Goal: Task Accomplishment & Management: Complete application form

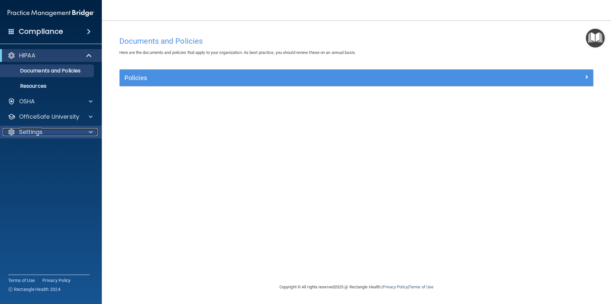
click at [46, 133] on div "Settings" at bounding box center [42, 132] width 79 height 8
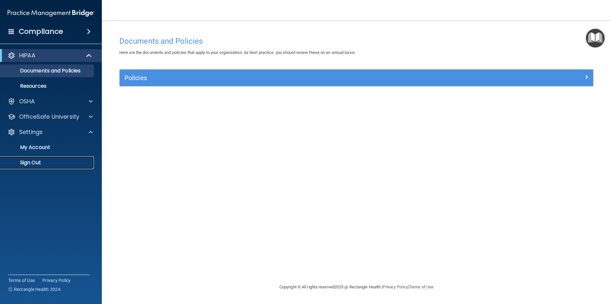
click at [33, 167] on link "Sign Out" at bounding box center [44, 162] width 100 height 13
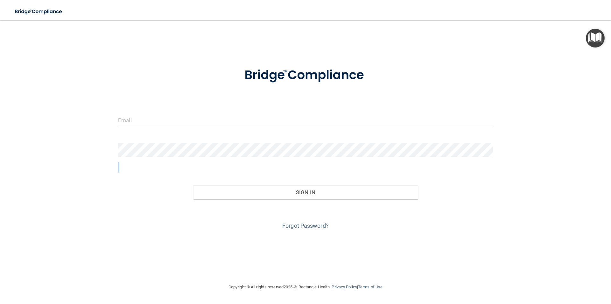
drag, startPoint x: 33, startPoint y: 167, endPoint x: 37, endPoint y: 162, distance: 5.9
click at [34, 164] on div "Invalid email/password. You don't have permission to access that page. Sign In …" at bounding box center [306, 152] width 586 height 250
click at [139, 141] on form "Invalid email/password. You don't have permission to access that page. Sign In …" at bounding box center [305, 145] width 375 height 172
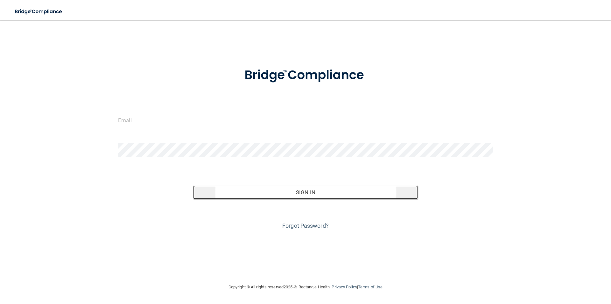
click at [285, 193] on button "Sign In" at bounding box center [305, 192] width 225 height 14
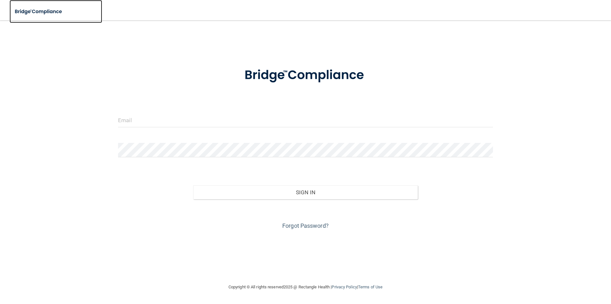
click at [52, 13] on img at bounding box center [39, 11] width 59 height 13
click at [53, 11] on img at bounding box center [39, 11] width 59 height 13
click at [125, 135] on form "Invalid email/password. You don't have permission to access that page. Sign In …" at bounding box center [305, 145] width 375 height 172
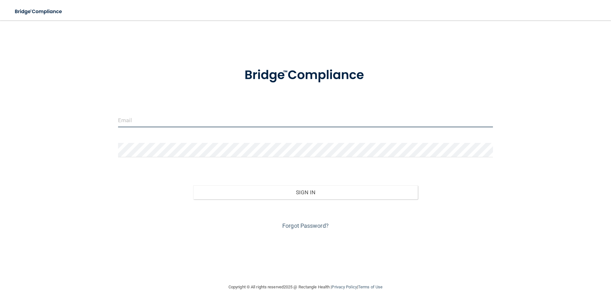
drag, startPoint x: 131, startPoint y: 123, endPoint x: 155, endPoint y: 125, distance: 24.0
click at [133, 123] on input "email" at bounding box center [305, 120] width 375 height 14
click at [459, 178] on div "Sign In" at bounding box center [305, 185] width 385 height 27
click at [143, 121] on input "email" at bounding box center [305, 120] width 375 height 14
click at [194, 124] on input "email" at bounding box center [305, 120] width 375 height 14
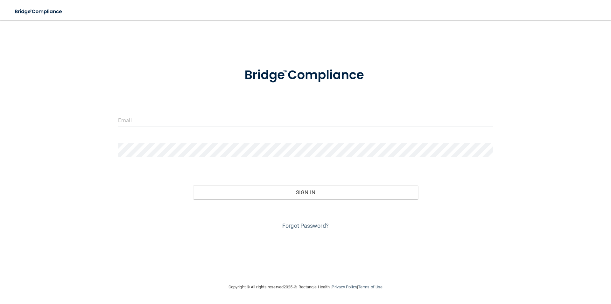
drag, startPoint x: 197, startPoint y: 122, endPoint x: 137, endPoint y: 124, distance: 59.6
click at [137, 124] on input "email" at bounding box center [305, 120] width 375 height 14
click at [136, 124] on input "email" at bounding box center [305, 120] width 375 height 14
click at [135, 123] on input "email" at bounding box center [305, 120] width 375 height 14
click at [135, 120] on input "email" at bounding box center [305, 120] width 375 height 14
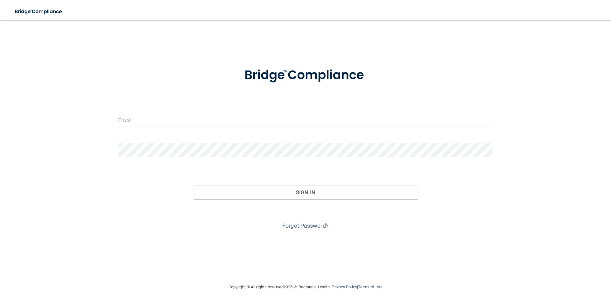
click at [136, 118] on input "email" at bounding box center [305, 120] width 375 height 14
click at [155, 95] on form "Invalid email/password. You don't have permission to access that page. Sign In …" at bounding box center [305, 145] width 375 height 172
drag, startPoint x: 125, startPoint y: 116, endPoint x: 130, endPoint y: 116, distance: 4.5
click at [125, 116] on input "email" at bounding box center [305, 120] width 375 height 14
type input "crystn.slappe@gmail.com"
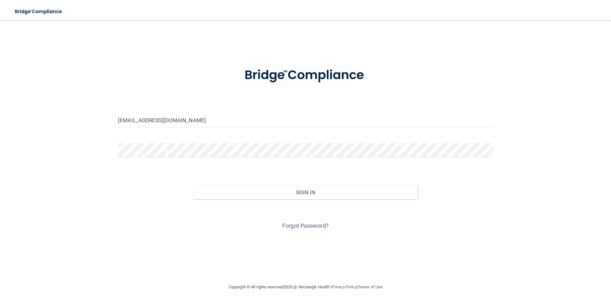
click at [147, 140] on form "crystn.slappe@gmail.com Invalid email/password. You don't have permission to ac…" at bounding box center [305, 145] width 375 height 172
click at [303, 222] on link "Forgot Password?" at bounding box center [305, 225] width 46 height 7
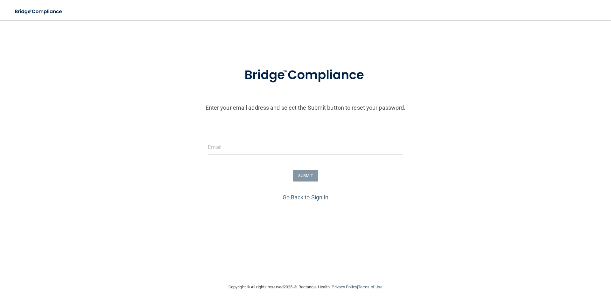
click at [285, 153] on input "email" at bounding box center [305, 147] width 195 height 14
type input "crystn.slappe@gmail.com"
click at [298, 175] on button "SUBMIT" at bounding box center [306, 175] width 26 height 12
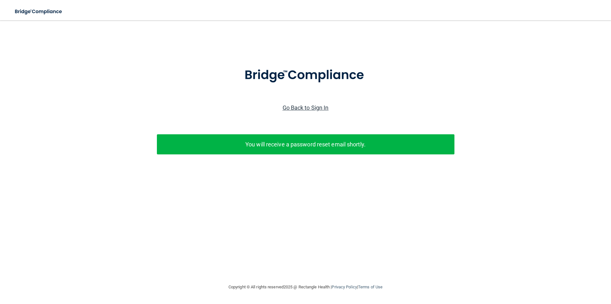
drag, startPoint x: 287, startPoint y: 145, endPoint x: 300, endPoint y: 111, distance: 36.8
click at [287, 143] on p "You will receive a password reset email shortly." at bounding box center [306, 144] width 288 height 11
click at [302, 108] on link "Go Back to Sign In" at bounding box center [306, 107] width 46 height 7
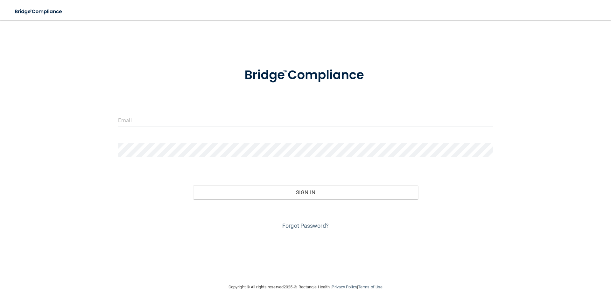
click at [193, 122] on input "email" at bounding box center [305, 120] width 375 height 14
type input "crystn.slappe@gmail.com"
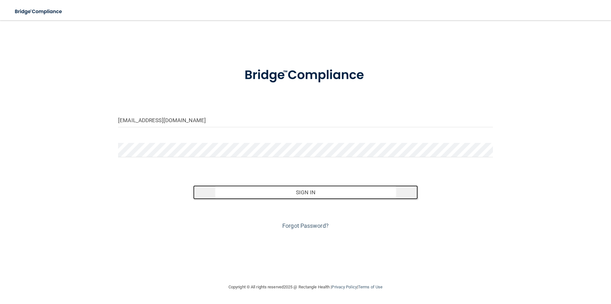
click at [288, 194] on button "Sign In" at bounding box center [305, 192] width 225 height 14
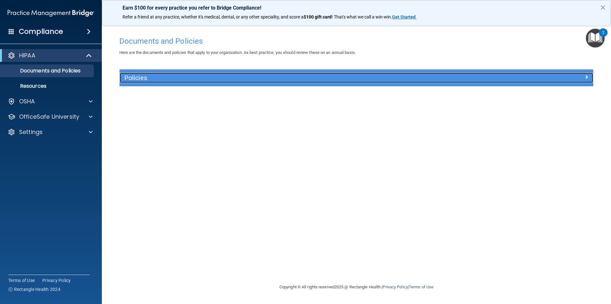
click at [198, 82] on div "Policies" at bounding box center [297, 78] width 355 height 10
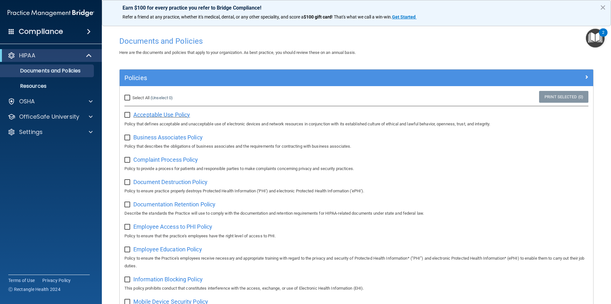
click at [157, 113] on span "Acceptable Use Policy" at bounding box center [161, 114] width 57 height 7
click at [129, 116] on input "checkbox" at bounding box center [128, 114] width 7 height 5
checkbox input "true"
click at [128, 137] on input "checkbox" at bounding box center [128, 137] width 7 height 5
checkbox input "true"
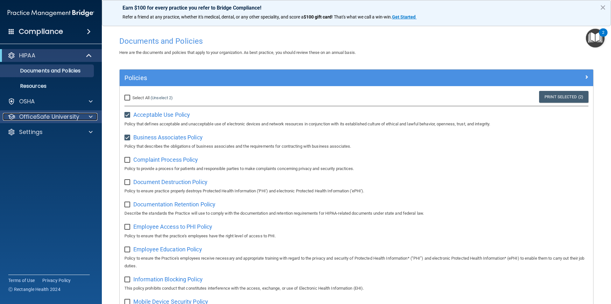
click at [67, 117] on p "OfficeSafe University" at bounding box center [49, 117] width 60 height 8
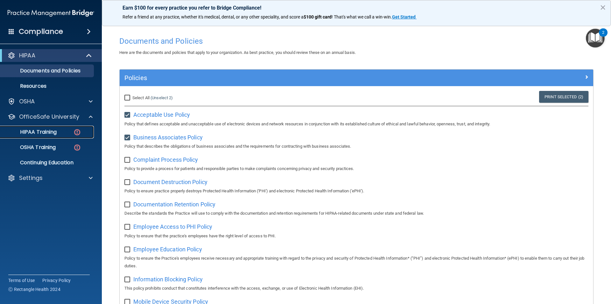
click at [53, 134] on p "HIPAA Training" at bounding box center [30, 132] width 53 height 6
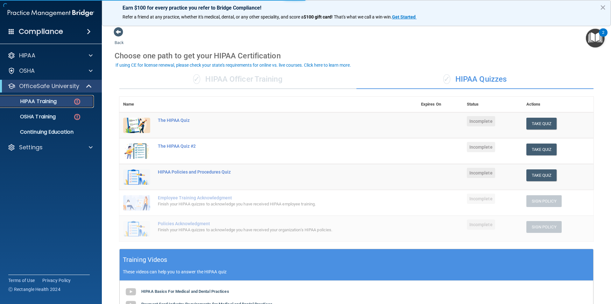
click at [73, 106] on link "HIPAA Training" at bounding box center [44, 101] width 100 height 13
click at [535, 121] on button "Take Quiz" at bounding box center [542, 124] width 31 height 12
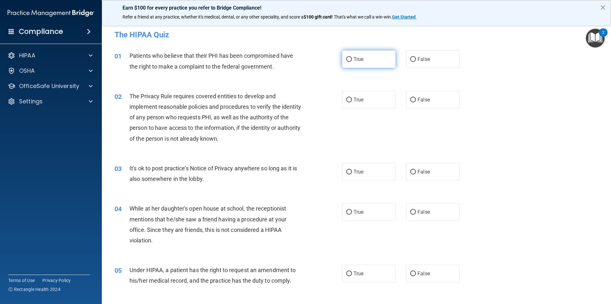
click at [386, 54] on label "True" at bounding box center [369, 59] width 54 height 18
click at [352, 57] on input "True" at bounding box center [350, 59] width 6 height 5
radio input "true"
click at [366, 103] on label "True" at bounding box center [369, 100] width 54 height 18
click at [352, 102] on input "True" at bounding box center [350, 99] width 6 height 5
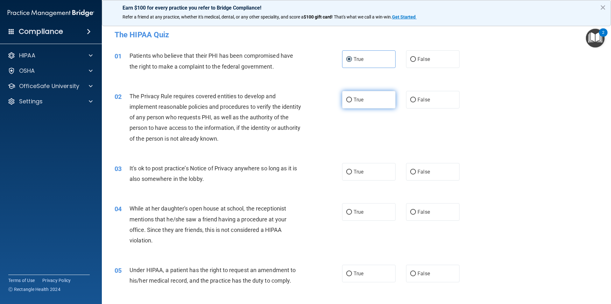
radio input "true"
click at [429, 168] on label "False" at bounding box center [433, 172] width 54 height 18
click at [416, 169] on input "False" at bounding box center [414, 171] width 6 height 5
radio input "true"
click at [427, 212] on label "False" at bounding box center [433, 212] width 54 height 18
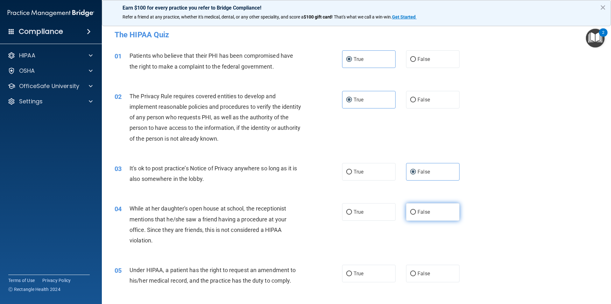
click at [416, 212] on input "False" at bounding box center [414, 212] width 6 height 5
radio input "true"
drag, startPoint x: 360, startPoint y: 278, endPoint x: 386, endPoint y: 248, distance: 39.3
click at [361, 277] on label "True" at bounding box center [369, 273] width 54 height 18
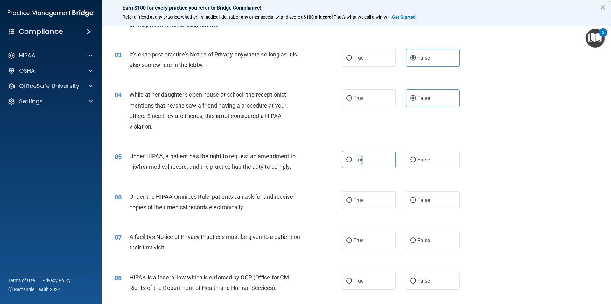
scroll to position [127, 0]
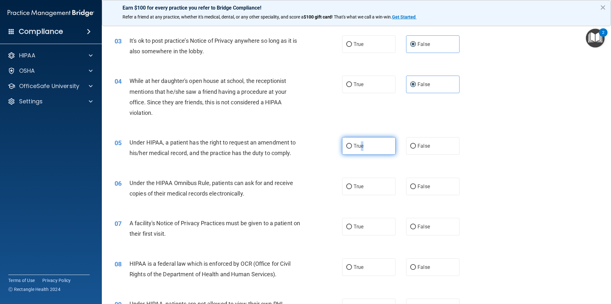
click at [366, 150] on label "True" at bounding box center [369, 146] width 54 height 18
click at [352, 148] on input "True" at bounding box center [350, 146] width 6 height 5
radio input "true"
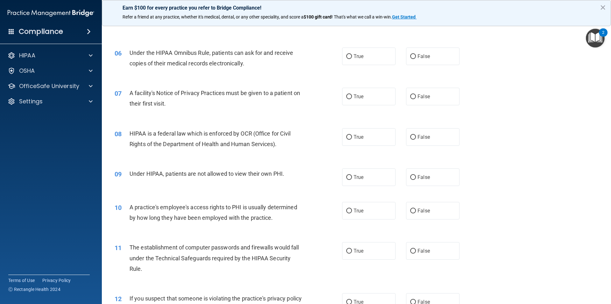
scroll to position [255, 0]
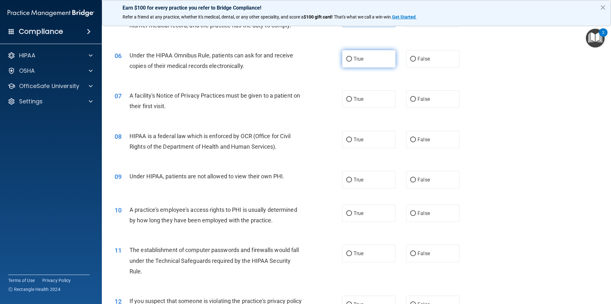
click at [366, 64] on label "True" at bounding box center [369, 59] width 54 height 18
click at [352, 61] on input "True" at bounding box center [350, 59] width 6 height 5
radio input "true"
click at [376, 92] on label "True" at bounding box center [369, 99] width 54 height 18
click at [352, 97] on input "True" at bounding box center [350, 99] width 6 height 5
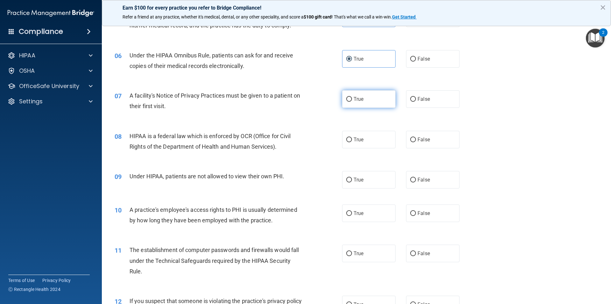
radio input "true"
click at [355, 144] on label "True" at bounding box center [369, 140] width 54 height 18
click at [352, 142] on input "True" at bounding box center [350, 139] width 6 height 5
radio input "true"
click at [427, 175] on label "False" at bounding box center [433, 180] width 54 height 18
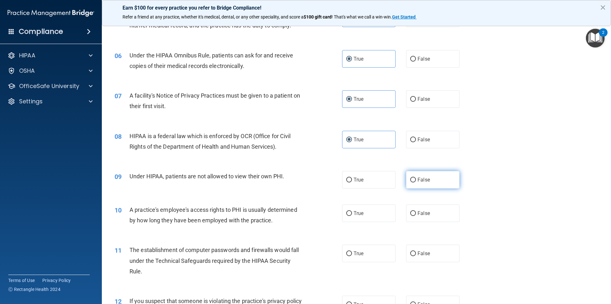
click at [416, 177] on input "False" at bounding box center [414, 179] width 6 height 5
radio input "true"
click at [410, 207] on label "False" at bounding box center [433, 213] width 54 height 18
click at [411, 211] on input "False" at bounding box center [414, 213] width 6 height 5
radio input "true"
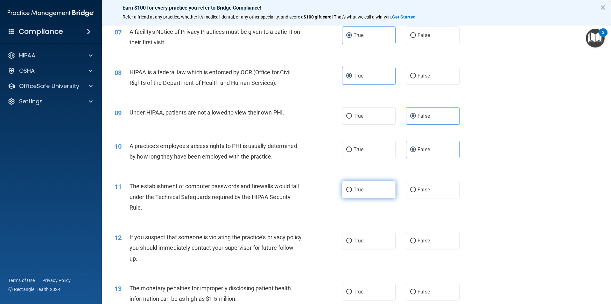
click at [376, 189] on label "True" at bounding box center [369, 190] width 54 height 18
click at [352, 189] on input "True" at bounding box center [350, 189] width 6 height 5
radio input "true"
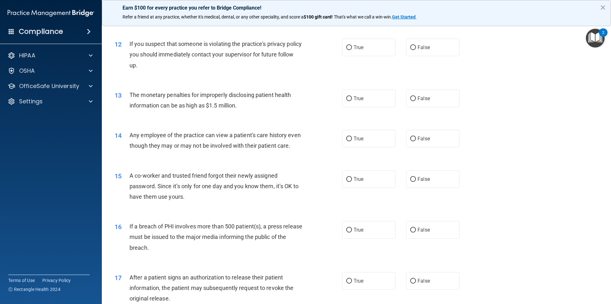
scroll to position [510, 0]
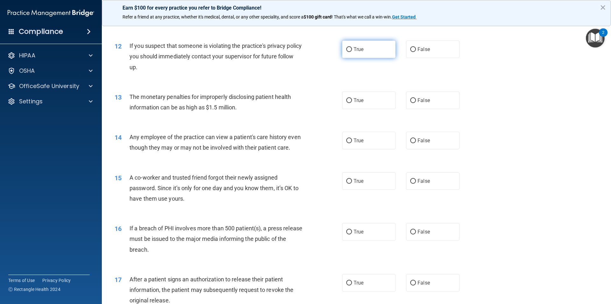
click at [359, 44] on label "True" at bounding box center [369, 49] width 54 height 18
click at [352, 47] on input "True" at bounding box center [350, 49] width 6 height 5
radio input "true"
click at [358, 105] on label "True" at bounding box center [369, 100] width 54 height 18
click at [352, 103] on input "True" at bounding box center [350, 100] width 6 height 5
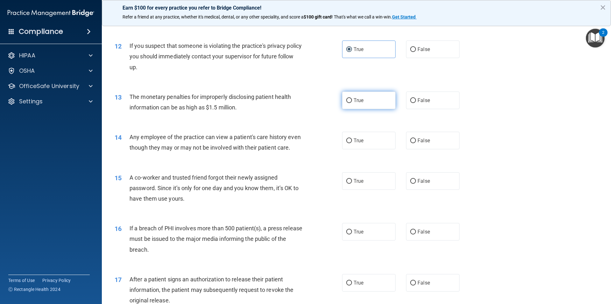
radio input "true"
click at [418, 146] on label "False" at bounding box center [433, 141] width 54 height 18
click at [416, 143] on input "False" at bounding box center [414, 140] width 6 height 5
radio input "true"
click at [417, 183] on label "False" at bounding box center [433, 181] width 54 height 18
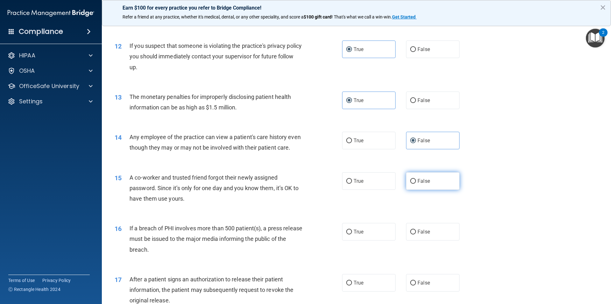
click at [416, 183] on input "False" at bounding box center [414, 181] width 6 height 5
radio input "true"
click at [354, 234] on span "True" at bounding box center [359, 231] width 10 height 6
click at [352, 234] on input "True" at bounding box center [350, 231] width 6 height 5
radio input "true"
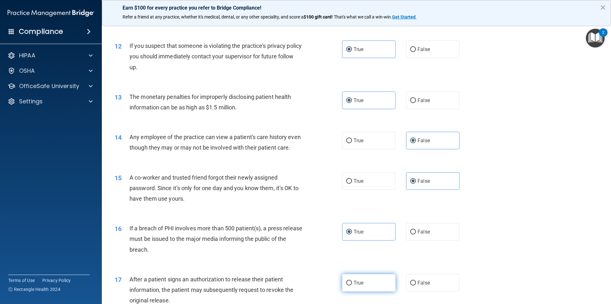
click at [359, 285] on label "True" at bounding box center [369, 283] width 54 height 18
click at [352, 285] on input "True" at bounding box center [350, 282] width 6 height 5
radio input "true"
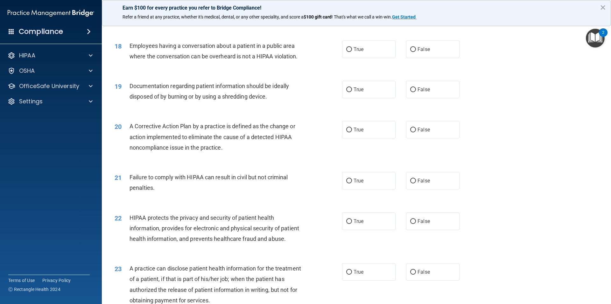
scroll to position [796, 0]
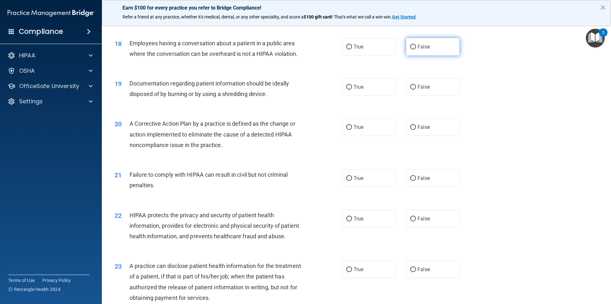
click at [421, 50] on span "False" at bounding box center [424, 47] width 12 height 6
click at [416, 49] on input "False" at bounding box center [414, 47] width 6 height 5
radio input "true"
click at [428, 96] on label "False" at bounding box center [433, 87] width 54 height 18
click at [416, 89] on input "False" at bounding box center [414, 87] width 6 height 5
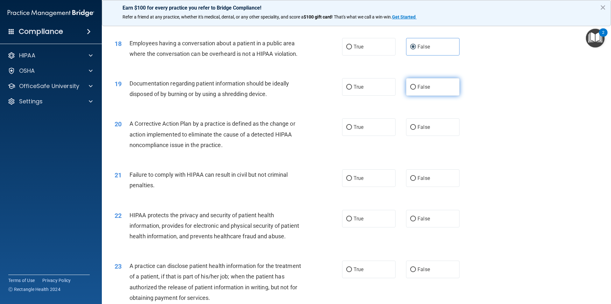
radio input "true"
click at [364, 135] on label "True" at bounding box center [369, 127] width 54 height 18
click at [352, 130] on input "True" at bounding box center [350, 127] width 6 height 5
radio input "true"
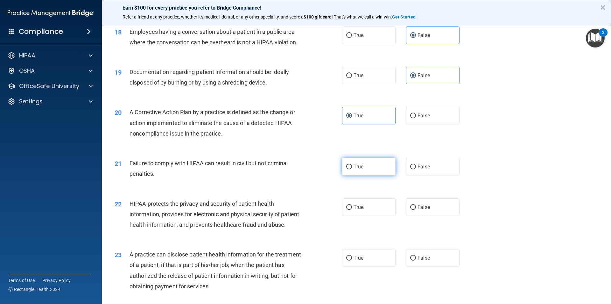
scroll to position [828, 0]
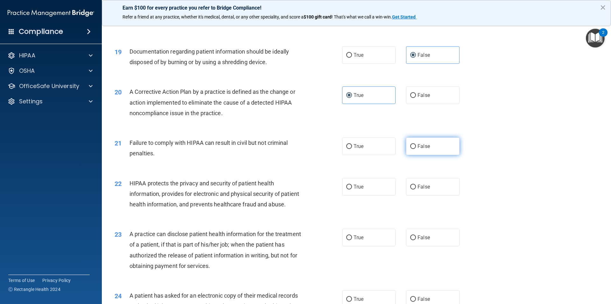
click at [418, 149] on span "False" at bounding box center [424, 146] width 12 height 6
click at [416, 149] on input "False" at bounding box center [414, 146] width 6 height 5
radio input "true"
click at [374, 195] on label "True" at bounding box center [369, 187] width 54 height 18
click at [352, 189] on input "True" at bounding box center [350, 186] width 6 height 5
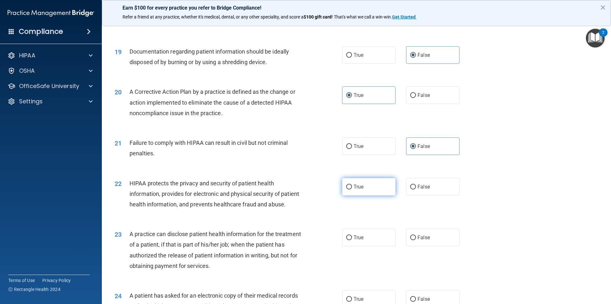
radio input "true"
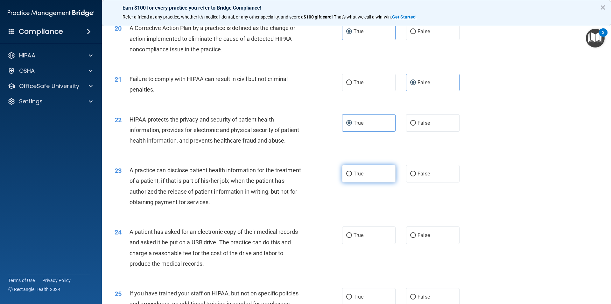
click at [370, 182] on label "True" at bounding box center [369, 174] width 54 height 18
click at [352, 176] on input "True" at bounding box center [350, 173] width 6 height 5
radio input "true"
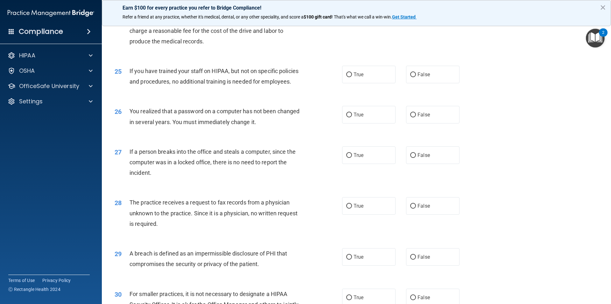
scroll to position [1115, 0]
click at [372, 21] on label "True" at bounding box center [369, 12] width 54 height 18
click at [352, 15] on input "True" at bounding box center [350, 12] width 6 height 5
radio input "true"
click at [433, 82] on label "False" at bounding box center [433, 74] width 54 height 18
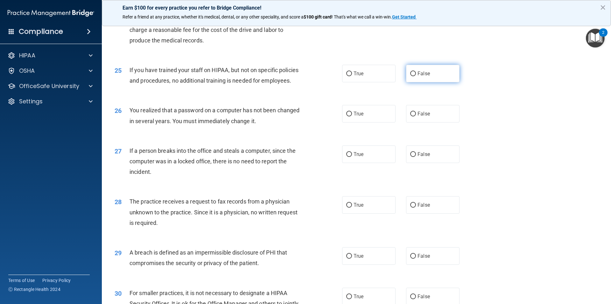
click at [416, 76] on input "False" at bounding box center [414, 73] width 6 height 5
radio input "true"
click at [356, 117] on span "True" at bounding box center [359, 114] width 10 height 6
click at [352, 116] on input "True" at bounding box center [350, 113] width 6 height 5
radio input "true"
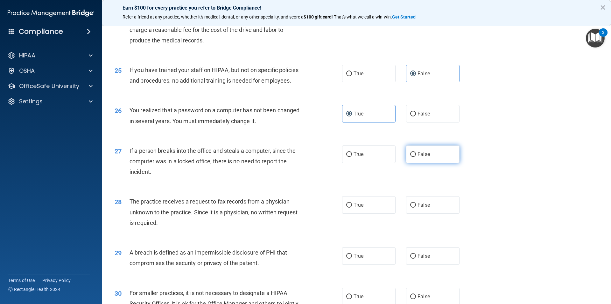
click at [435, 163] on label "False" at bounding box center [433, 154] width 54 height 18
click at [416, 157] on input "False" at bounding box center [414, 154] width 6 height 5
radio input "true"
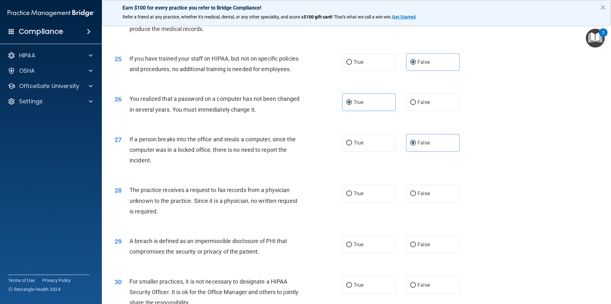
scroll to position [1178, 0]
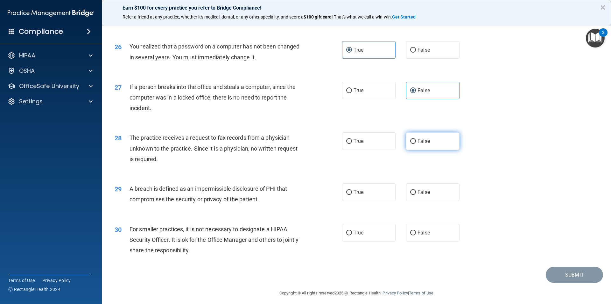
click at [435, 150] on label "False" at bounding box center [433, 141] width 54 height 18
click at [416, 144] on input "False" at bounding box center [414, 141] width 6 height 5
radio input "true"
click at [375, 201] on label "True" at bounding box center [369, 192] width 54 height 18
click at [352, 195] on input "True" at bounding box center [350, 192] width 6 height 5
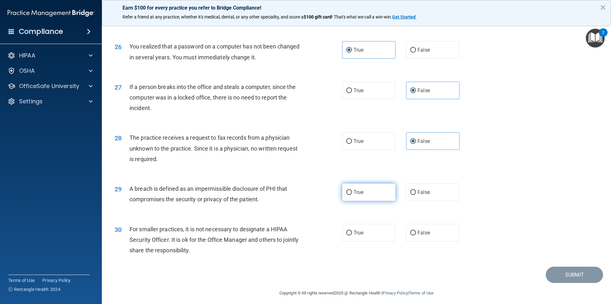
radio input "true"
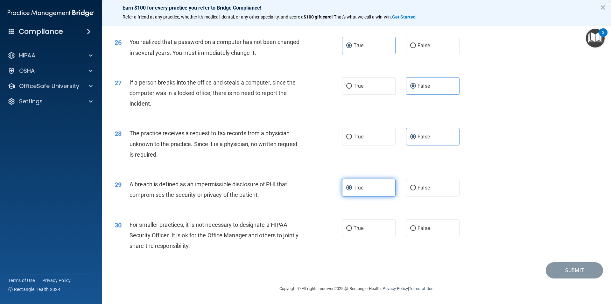
scroll to position [1204, 0]
click at [418, 235] on label "False" at bounding box center [433, 228] width 54 height 18
click at [416, 231] on input "False" at bounding box center [414, 228] width 6 height 5
radio input "true"
click at [551, 269] on button "Submit" at bounding box center [574, 270] width 57 height 16
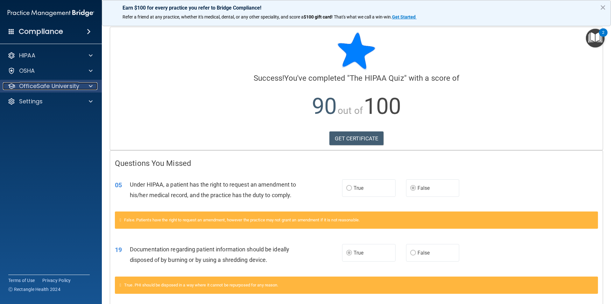
click at [60, 83] on p "OfficeSafe University" at bounding box center [49, 86] width 60 height 8
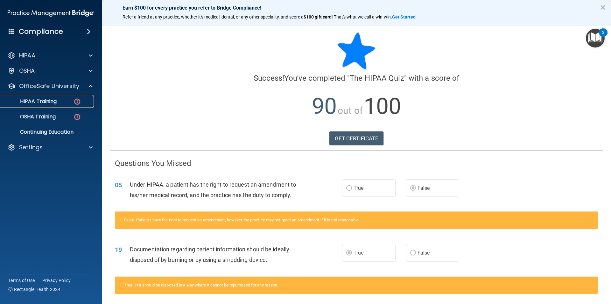
click at [61, 104] on div "HIPAA Training" at bounding box center [47, 101] width 87 height 6
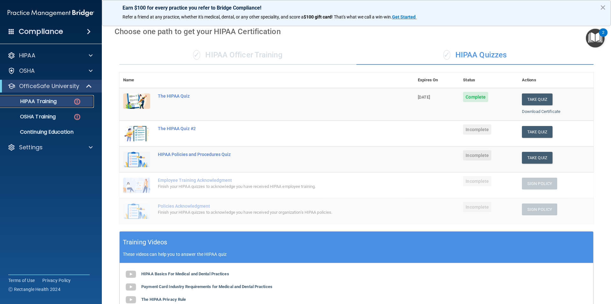
scroll to position [22, 0]
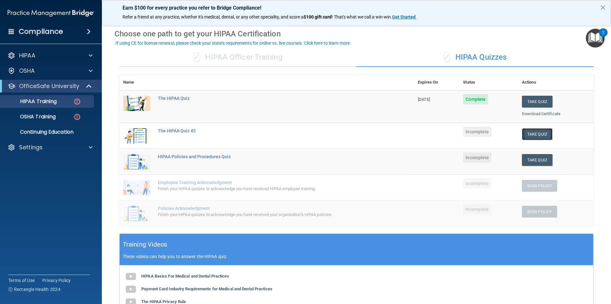
click at [527, 135] on button "Take Quiz" at bounding box center [537, 134] width 31 height 12
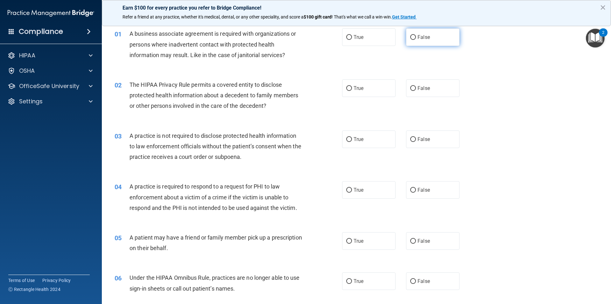
click at [433, 39] on label "False" at bounding box center [433, 37] width 54 height 18
click at [416, 39] on input "False" at bounding box center [414, 37] width 6 height 5
radio input "true"
click at [367, 95] on label "True" at bounding box center [369, 88] width 54 height 18
click at [352, 91] on input "True" at bounding box center [350, 88] width 6 height 5
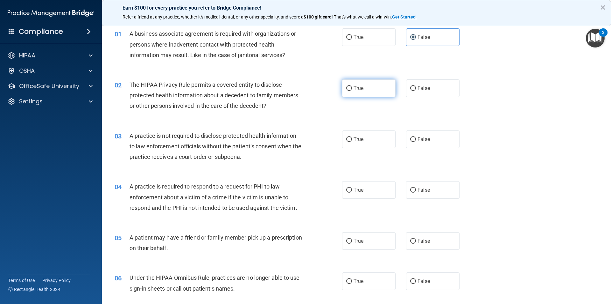
radio input "true"
click at [415, 146] on label "False" at bounding box center [433, 139] width 54 height 18
click at [415, 142] on input "False" at bounding box center [414, 139] width 6 height 5
radio input "true"
click at [351, 189] on label "True" at bounding box center [369, 190] width 54 height 18
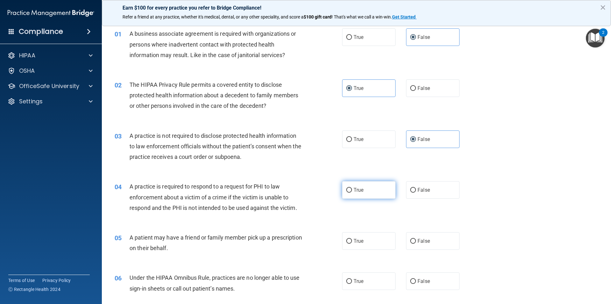
click at [351, 189] on input "True" at bounding box center [350, 190] width 6 height 5
radio input "true"
click at [358, 229] on div "05 A patient may have a friend or family member pick up a prescription on their…" at bounding box center [357, 244] width 494 height 40
click at [354, 238] on span "True" at bounding box center [359, 241] width 10 height 6
click at [352, 239] on input "True" at bounding box center [350, 241] width 6 height 5
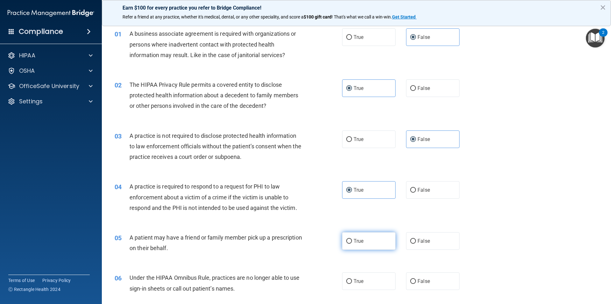
radio input "true"
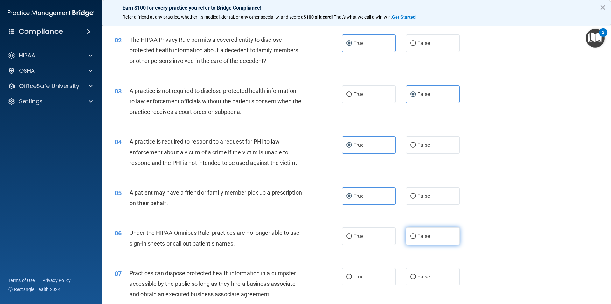
scroll to position [86, 0]
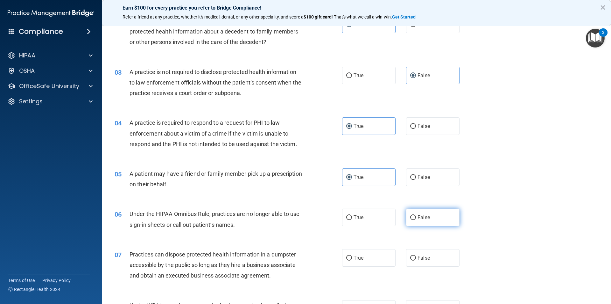
click at [427, 221] on label "False" at bounding box center [433, 217] width 54 height 18
click at [416, 220] on input "False" at bounding box center [414, 217] width 6 height 5
radio input "true"
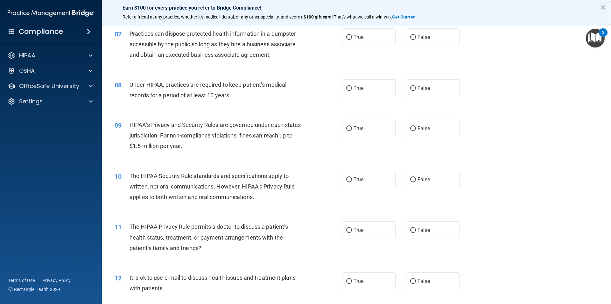
scroll to position [309, 0]
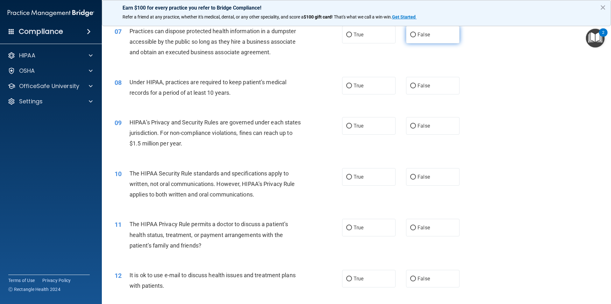
click at [412, 36] on input "False" at bounding box center [414, 34] width 6 height 5
radio input "true"
click at [426, 88] on span "False" at bounding box center [424, 85] width 12 height 6
click at [416, 88] on input "False" at bounding box center [414, 85] width 6 height 5
radio input "true"
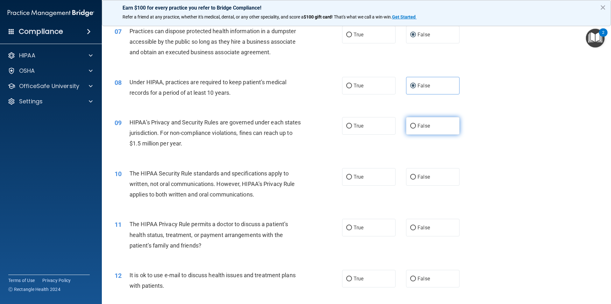
click at [422, 124] on span "False" at bounding box center [424, 126] width 12 height 6
click at [416, 124] on input "False" at bounding box center [414, 126] width 6 height 5
radio input "true"
click at [378, 131] on label "True" at bounding box center [369, 126] width 54 height 18
click at [352, 128] on input "True" at bounding box center [350, 126] width 6 height 5
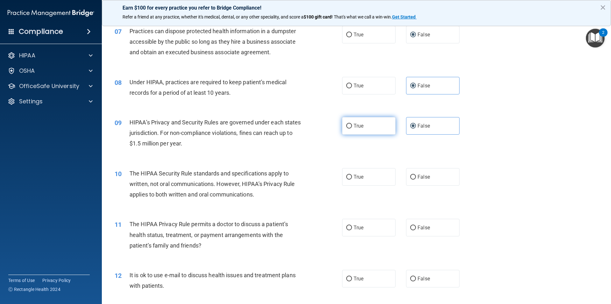
radio input "true"
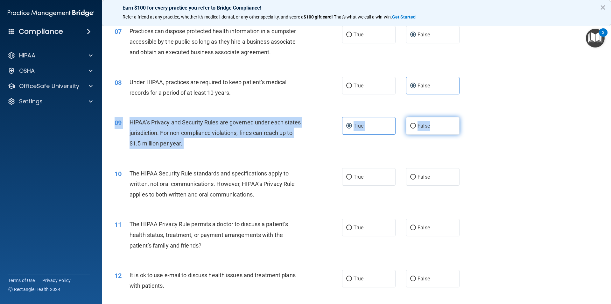
click at [436, 132] on div "09 HIPAA’s Privacy and Security Rules are governed under each states jurisdicti…" at bounding box center [357, 134] width 494 height 51
click at [433, 129] on label "False" at bounding box center [433, 126] width 54 height 18
click at [416, 128] on input "False" at bounding box center [414, 126] width 6 height 5
radio input "true"
radio input "false"
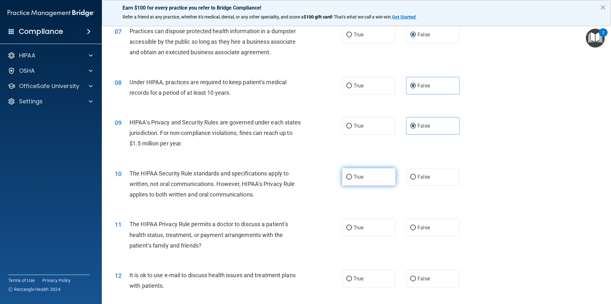
click at [370, 173] on label "True" at bounding box center [369, 177] width 54 height 18
click at [352, 175] on input "True" at bounding box center [350, 177] width 6 height 5
radio input "true"
click at [414, 220] on label "False" at bounding box center [433, 227] width 54 height 18
click at [414, 225] on input "False" at bounding box center [414, 227] width 6 height 5
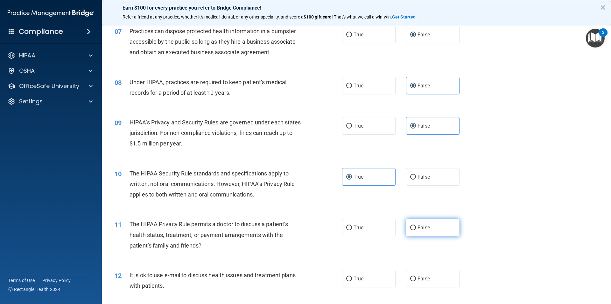
radio input "true"
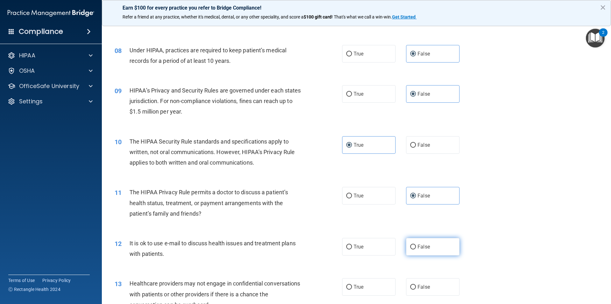
click at [415, 238] on label "False" at bounding box center [433, 247] width 54 height 18
click at [415, 244] on input "False" at bounding box center [414, 246] width 6 height 5
radio input "true"
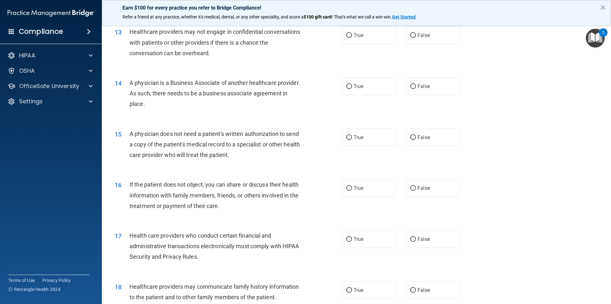
scroll to position [594, 0]
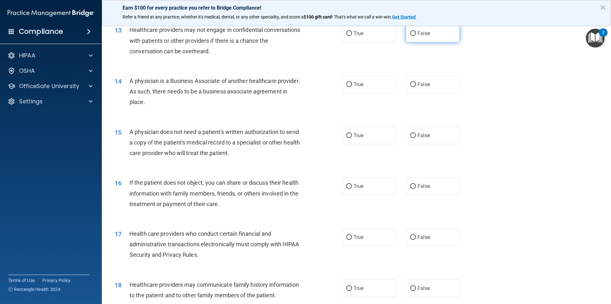
click at [443, 41] on label "False" at bounding box center [433, 34] width 54 height 18
click at [416, 36] on input "False" at bounding box center [414, 33] width 6 height 5
radio input "true"
click at [371, 83] on label "True" at bounding box center [369, 84] width 54 height 18
click at [352, 83] on input "True" at bounding box center [350, 84] width 6 height 5
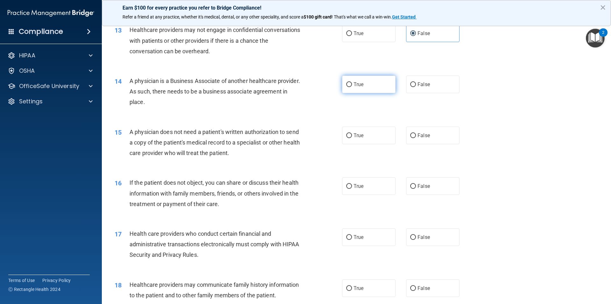
radio input "true"
drag, startPoint x: 434, startPoint y: 145, endPoint x: 435, endPoint y: 142, distance: 3.6
click at [434, 145] on div "15 A physician does not need a patient's written authorization to send a copy o…" at bounding box center [357, 143] width 494 height 51
click at [435, 142] on label "False" at bounding box center [433, 135] width 54 height 18
click at [416, 138] on input "False" at bounding box center [414, 135] width 6 height 5
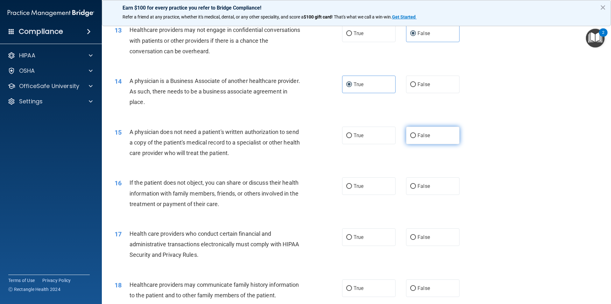
radio input "true"
click at [375, 182] on label "True" at bounding box center [369, 186] width 54 height 18
click at [352, 184] on input "True" at bounding box center [350, 186] width 6 height 5
radio input "true"
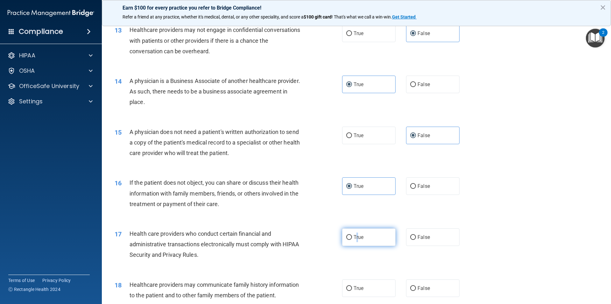
click at [356, 237] on span "True" at bounding box center [359, 237] width 10 height 6
click at [363, 228] on div "17 Health care providers who conduct certain financial and administrative trans…" at bounding box center [357, 245] width 494 height 51
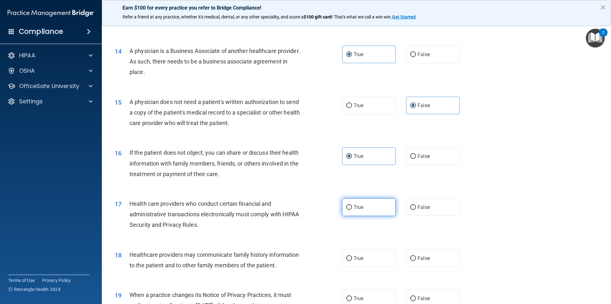
scroll to position [625, 0]
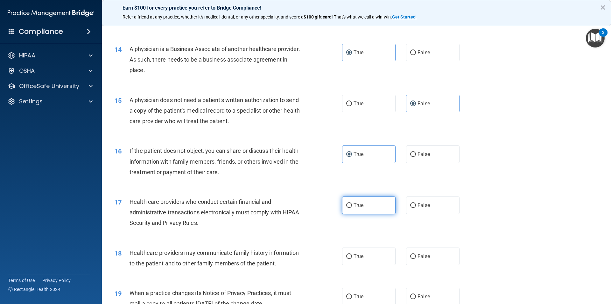
click at [377, 206] on label "True" at bounding box center [369, 205] width 54 height 18
click at [352, 206] on input "True" at bounding box center [350, 205] width 6 height 5
radio input "true"
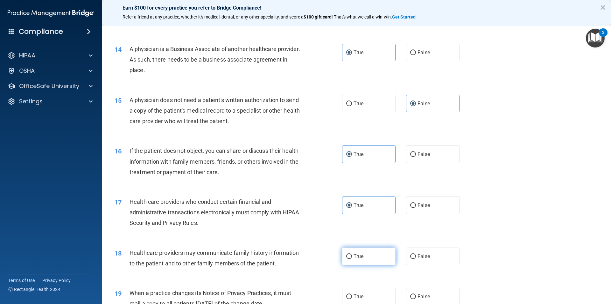
click at [375, 257] on label "True" at bounding box center [369, 256] width 54 height 18
click at [352, 257] on input "True" at bounding box center [350, 256] width 6 height 5
radio input "true"
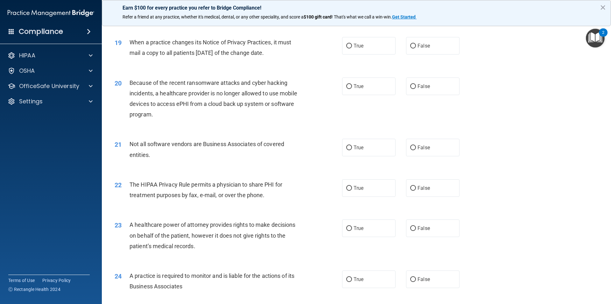
scroll to position [879, 0]
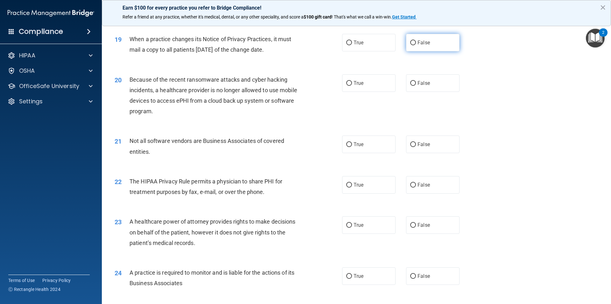
click at [442, 46] on label "False" at bounding box center [433, 43] width 54 height 18
click at [416, 45] on input "False" at bounding box center [414, 42] width 6 height 5
radio input "true"
click at [425, 90] on label "False" at bounding box center [433, 83] width 54 height 18
click at [416, 86] on input "False" at bounding box center [414, 83] width 6 height 5
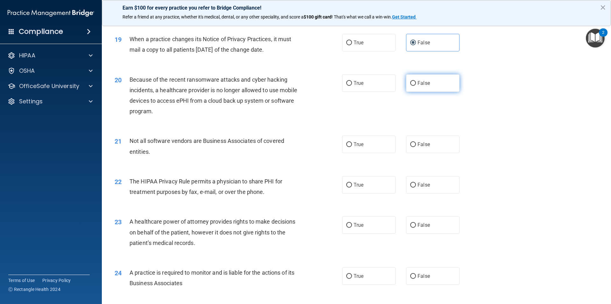
radio input "true"
click at [357, 142] on span "True" at bounding box center [359, 144] width 10 height 6
click at [352, 142] on input "True" at bounding box center [350, 144] width 6 height 5
radio input "true"
click at [364, 181] on label "True" at bounding box center [369, 185] width 54 height 18
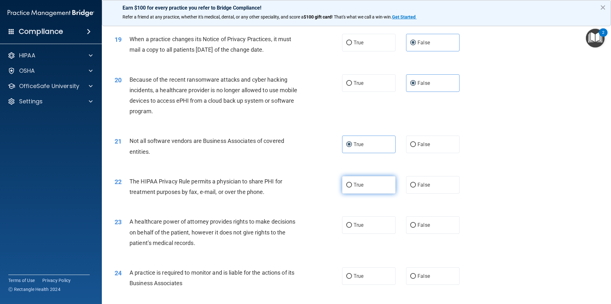
click at [352, 182] on input "True" at bounding box center [350, 184] width 6 height 5
radio input "true"
click at [416, 223] on label "False" at bounding box center [433, 225] width 54 height 18
click at [416, 223] on input "False" at bounding box center [414, 225] width 6 height 5
radio input "true"
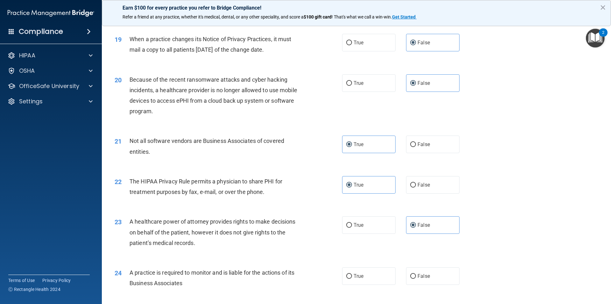
drag, startPoint x: 376, startPoint y: 262, endPoint x: 374, endPoint y: 266, distance: 4.9
click at [375, 265] on div "24 A practice is required to monitor and is liable for the actions of its Busin…" at bounding box center [357, 279] width 494 height 40
click at [372, 268] on label "True" at bounding box center [369, 276] width 54 height 18
click at [352, 274] on input "True" at bounding box center [350, 276] width 6 height 5
radio input "true"
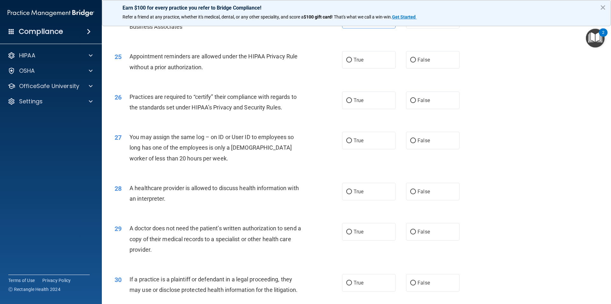
scroll to position [1134, 0]
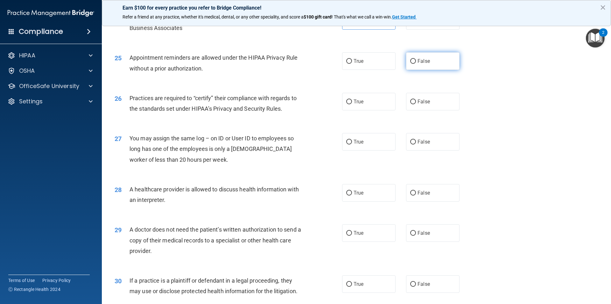
click at [407, 61] on label "False" at bounding box center [433, 61] width 54 height 18
click at [411, 61] on input "False" at bounding box center [414, 61] width 6 height 5
radio input "true"
click at [407, 61] on label "False" at bounding box center [433, 61] width 54 height 18
click at [411, 61] on input "False" at bounding box center [414, 61] width 6 height 5
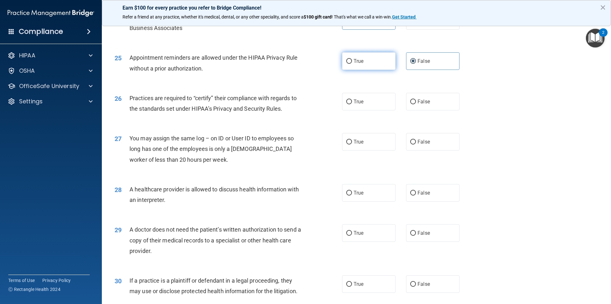
click at [385, 65] on label "True" at bounding box center [369, 61] width 54 height 18
click at [352, 64] on input "True" at bounding box center [350, 61] width 6 height 5
radio input "true"
radio input "false"
drag, startPoint x: 366, startPoint y: 91, endPoint x: 361, endPoint y: 98, distance: 8.2
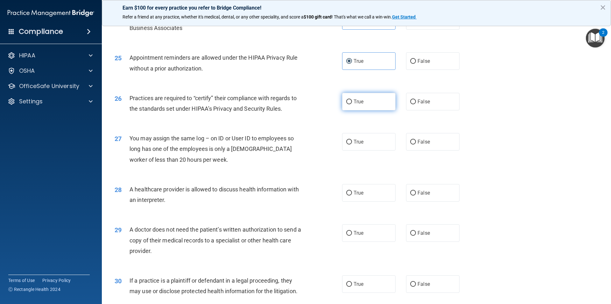
click at [365, 93] on div "26 Practices are required to “certify” their compliance with regards to the sta…" at bounding box center [357, 105] width 494 height 40
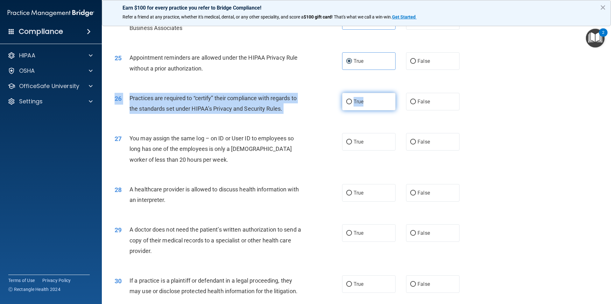
click at [361, 98] on label "True" at bounding box center [369, 102] width 54 height 18
click at [352, 99] on input "True" at bounding box center [350, 101] width 6 height 5
radio input "true"
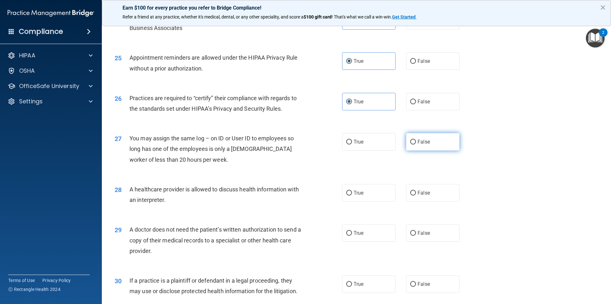
click at [414, 137] on label "False" at bounding box center [433, 142] width 54 height 18
click at [414, 139] on input "False" at bounding box center [414, 141] width 6 height 5
radio input "true"
click at [357, 194] on span "True" at bounding box center [359, 192] width 10 height 6
click at [352, 194] on input "True" at bounding box center [350, 192] width 6 height 5
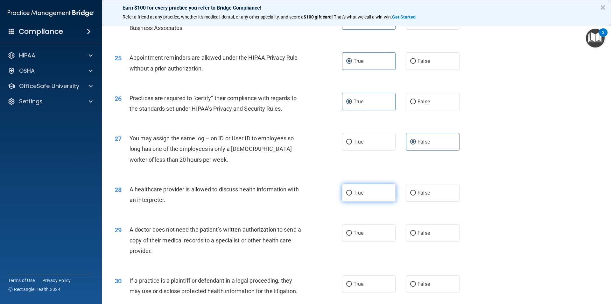
radio input "true"
click at [419, 228] on label "False" at bounding box center [433, 233] width 54 height 18
drag, startPoint x: 465, startPoint y: 217, endPoint x: 433, endPoint y: 237, distance: 37.3
click at [456, 225] on div "29 A doctor does not need the patient’s written authorization to send a copy of…" at bounding box center [357, 241] width 494 height 51
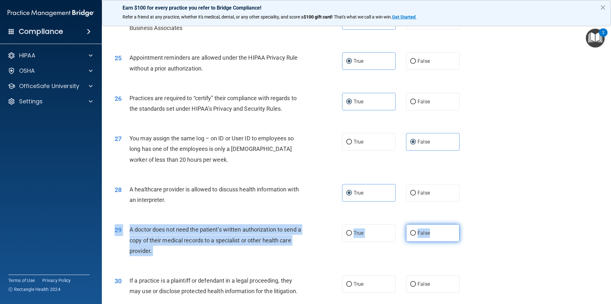
click at [418, 233] on span "False" at bounding box center [424, 233] width 12 height 6
click at [416, 233] on input "False" at bounding box center [414, 233] width 6 height 5
radio input "true"
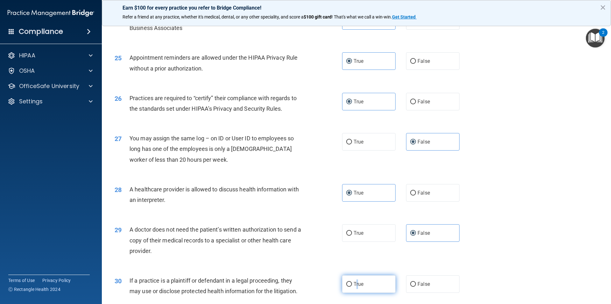
drag, startPoint x: 355, startPoint y: 287, endPoint x: 358, endPoint y: 282, distance: 5.8
click at [356, 285] on label "True" at bounding box center [369, 284] width 54 height 18
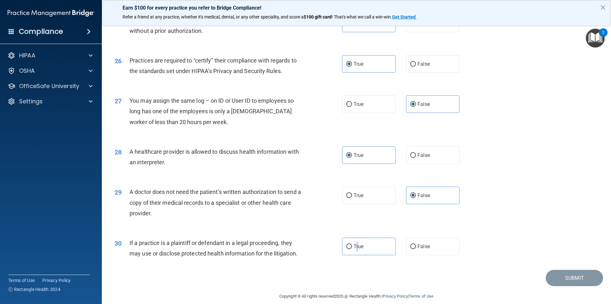
scroll to position [1179, 0]
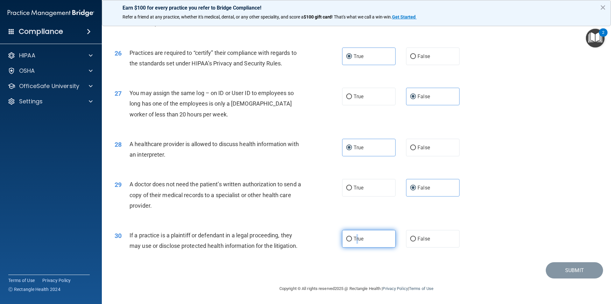
drag, startPoint x: 348, startPoint y: 240, endPoint x: 352, endPoint y: 239, distance: 4.3
click at [351, 239] on label "True" at bounding box center [369, 239] width 54 height 18
click at [373, 244] on label "True" at bounding box center [369, 239] width 54 height 18
click at [352, 241] on input "True" at bounding box center [350, 238] width 6 height 5
radio input "true"
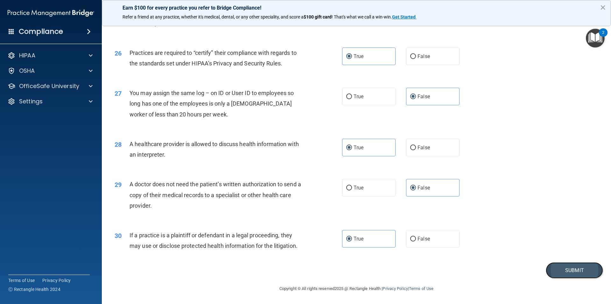
click at [556, 277] on button "Submit" at bounding box center [574, 270] width 57 height 16
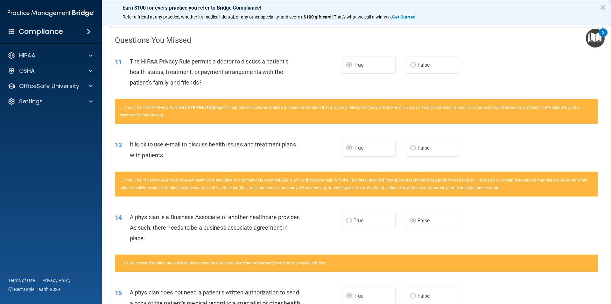
scroll to position [3, 0]
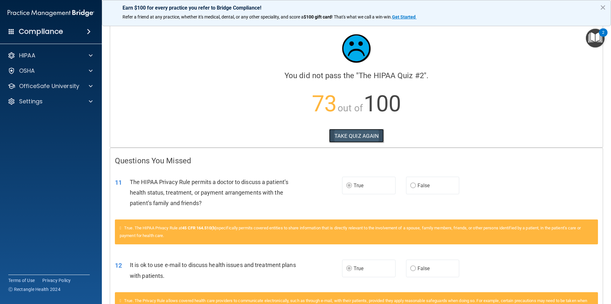
click at [357, 142] on button "TAKE QUIZ AGAIN" at bounding box center [356, 136] width 55 height 14
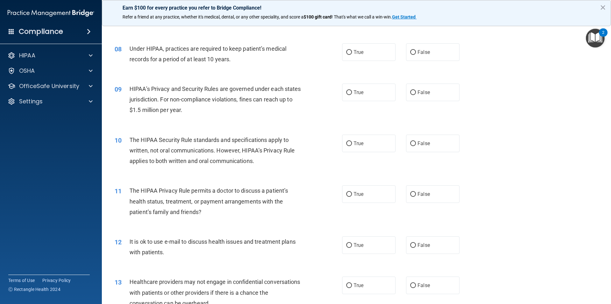
scroll to position [350, 0]
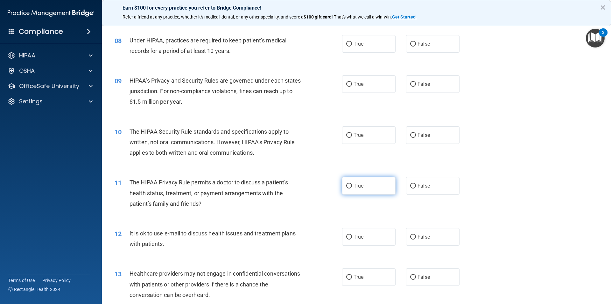
click at [354, 186] on span "True" at bounding box center [359, 185] width 10 height 6
click at [352, 186] on input "True" at bounding box center [350, 185] width 6 height 5
radio input "true"
click at [361, 241] on label "True" at bounding box center [369, 237] width 54 height 18
click at [352, 239] on input "True" at bounding box center [350, 236] width 6 height 5
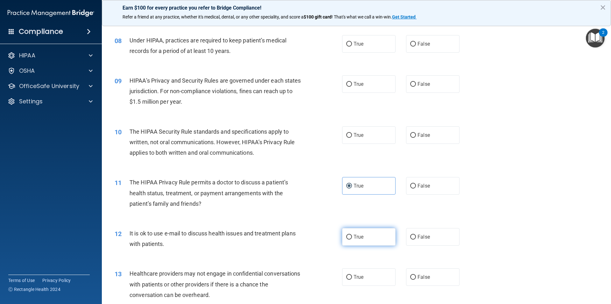
radio input "true"
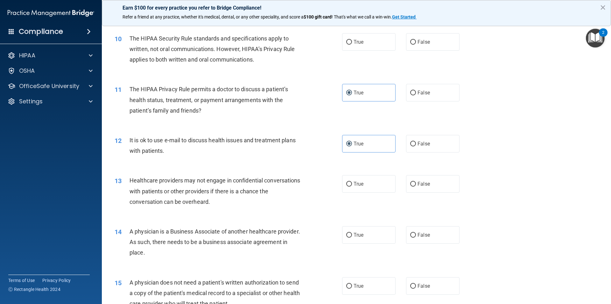
scroll to position [446, 0]
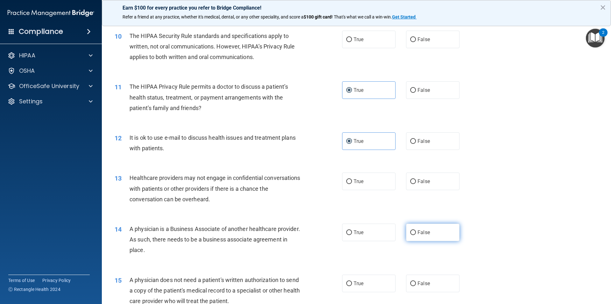
click at [418, 229] on span "False" at bounding box center [424, 232] width 12 height 6
click at [416, 230] on input "False" at bounding box center [414, 232] width 6 height 5
radio input "true"
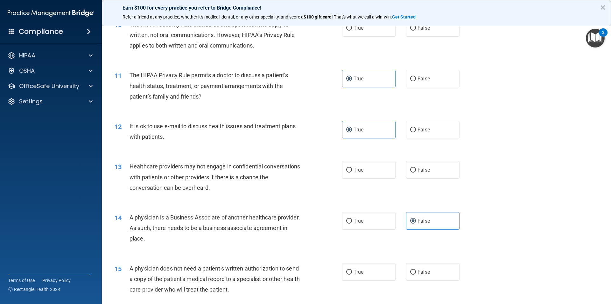
scroll to position [478, 0]
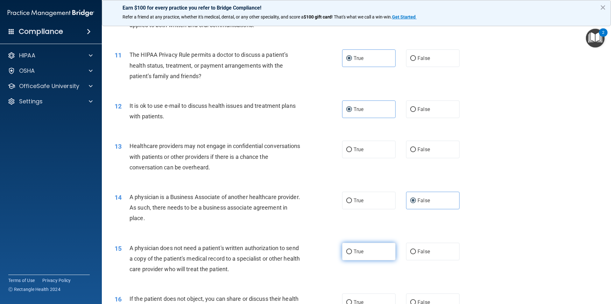
click at [369, 248] on label "True" at bounding box center [369, 251] width 54 height 18
click at [352, 249] on input "True" at bounding box center [350, 251] width 6 height 5
radio input "true"
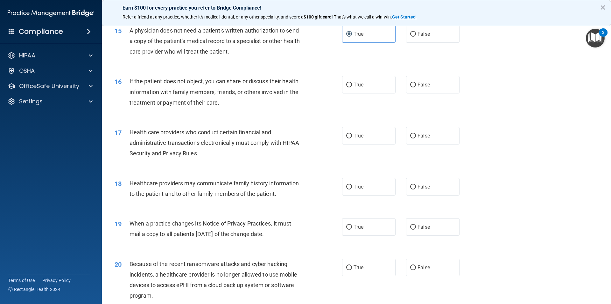
scroll to position [701, 0]
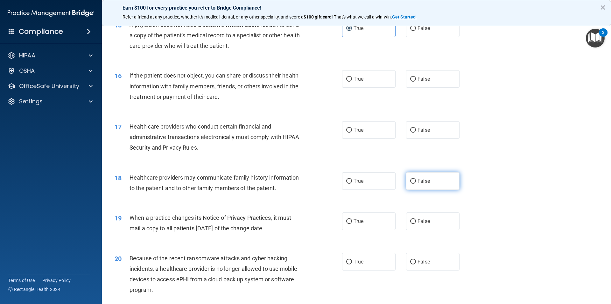
click at [431, 186] on label "False" at bounding box center [433, 181] width 54 height 18
click at [416, 183] on input "False" at bounding box center [414, 181] width 6 height 5
radio input "true"
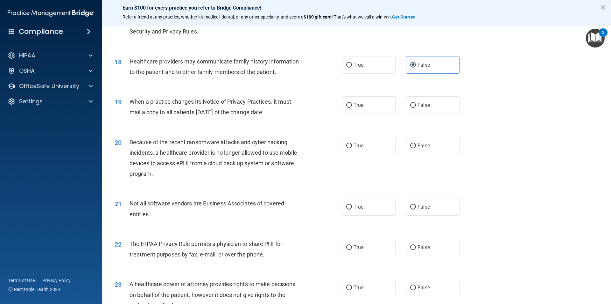
scroll to position [892, 0]
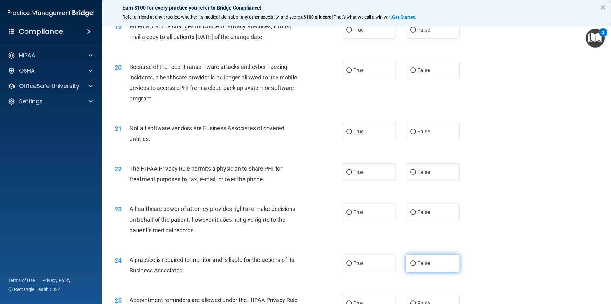
click at [423, 268] on label "False" at bounding box center [433, 263] width 54 height 18
click at [416, 266] on input "False" at bounding box center [414, 263] width 6 height 5
radio input "true"
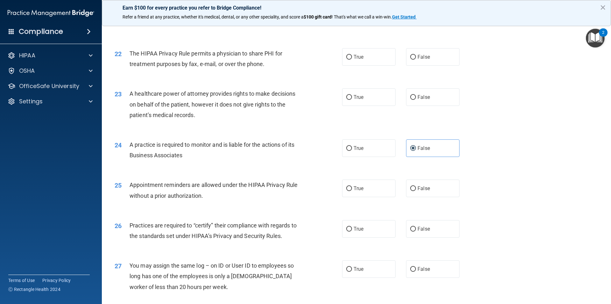
scroll to position [1019, 0]
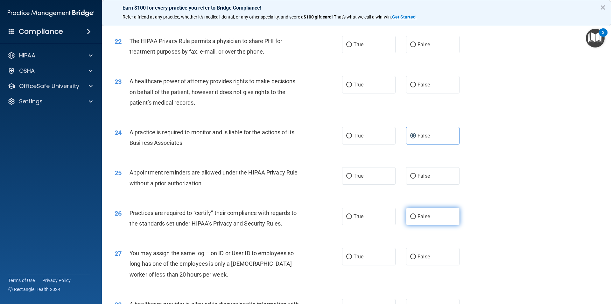
click at [415, 220] on label "False" at bounding box center [433, 216] width 54 height 18
click at [415, 219] on input "False" at bounding box center [414, 216] width 6 height 5
radio input "true"
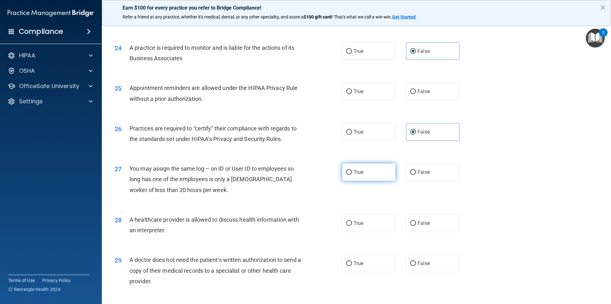
scroll to position [1147, 0]
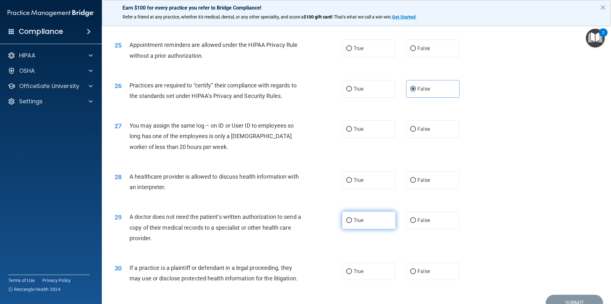
click at [383, 223] on label "True" at bounding box center [369, 220] width 54 height 18
click at [352, 223] on input "True" at bounding box center [350, 220] width 6 height 5
radio input "true"
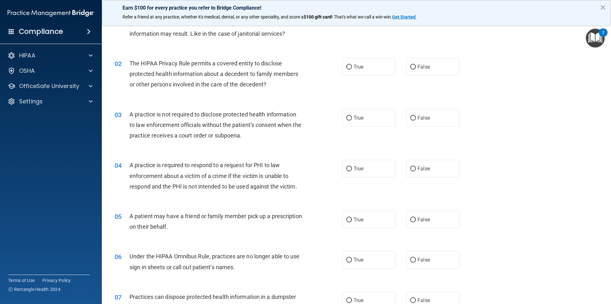
scroll to position [0, 0]
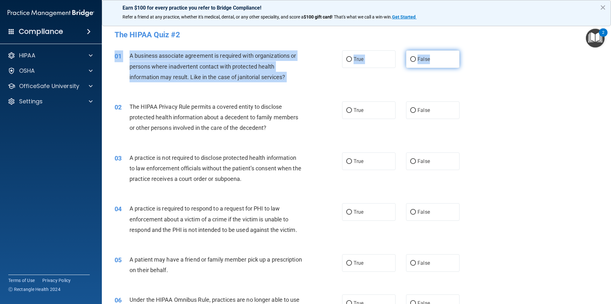
drag, startPoint x: 429, startPoint y: 68, endPoint x: 426, endPoint y: 63, distance: 6.1
click at [427, 66] on div "01 A business associate agreement is required with organizations or persons whe…" at bounding box center [357, 67] width 494 height 51
click at [426, 63] on label "False" at bounding box center [433, 59] width 54 height 18
click at [416, 62] on input "False" at bounding box center [414, 59] width 6 height 5
radio input "true"
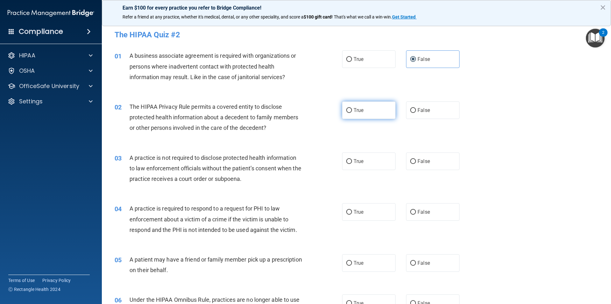
click at [377, 111] on label "True" at bounding box center [369, 110] width 54 height 18
click at [352, 111] on input "True" at bounding box center [350, 110] width 6 height 5
radio input "true"
click at [433, 155] on label "False" at bounding box center [433, 161] width 54 height 18
click at [416, 159] on input "False" at bounding box center [414, 161] width 6 height 5
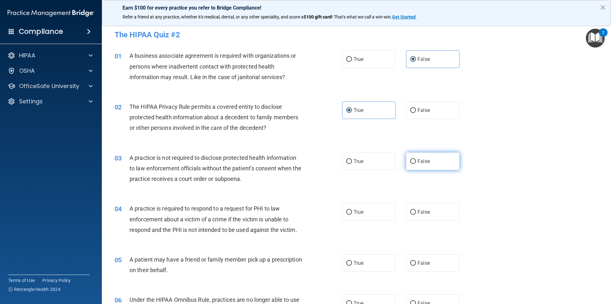
radio input "true"
click at [379, 208] on label "True" at bounding box center [369, 212] width 54 height 18
click at [352, 210] on input "True" at bounding box center [350, 212] width 6 height 5
radio input "true"
click at [355, 263] on span "True" at bounding box center [359, 263] width 10 height 6
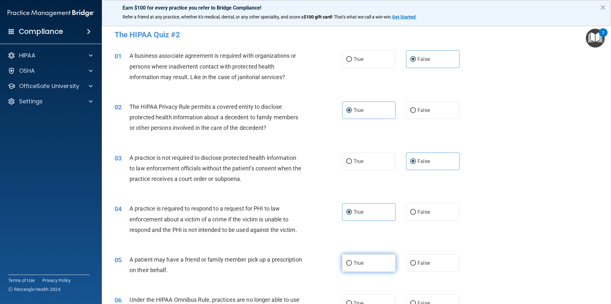
click at [352, 263] on input "True" at bounding box center [350, 263] width 6 height 5
radio input "true"
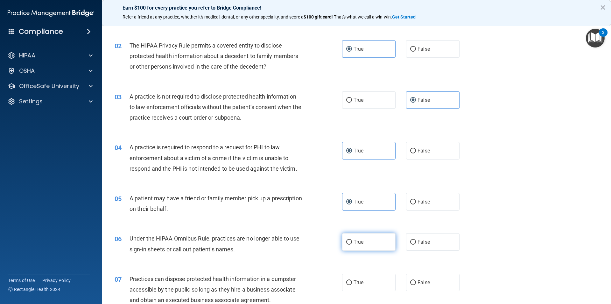
scroll to position [64, 0]
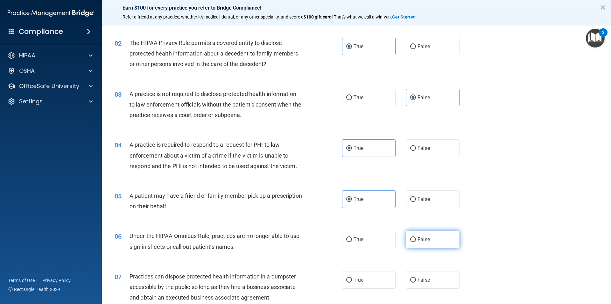
click at [416, 235] on label "False" at bounding box center [433, 239] width 54 height 18
click at [416, 237] on input "False" at bounding box center [414, 239] width 6 height 5
radio input "true"
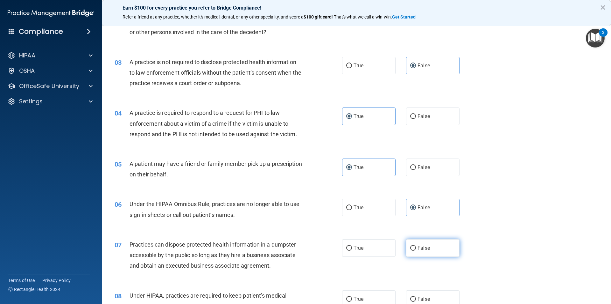
click at [418, 242] on label "False" at bounding box center [433, 248] width 54 height 18
click at [416, 246] on input "False" at bounding box center [414, 248] width 6 height 5
radio input "true"
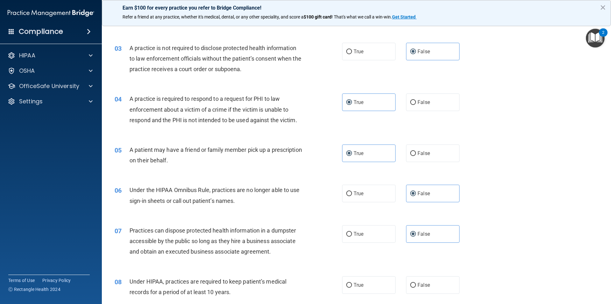
scroll to position [159, 0]
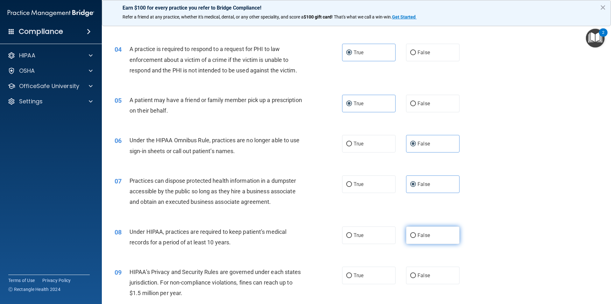
click at [413, 241] on label "False" at bounding box center [433, 235] width 54 height 18
click at [413, 238] on input "False" at bounding box center [414, 235] width 6 height 5
radio input "true"
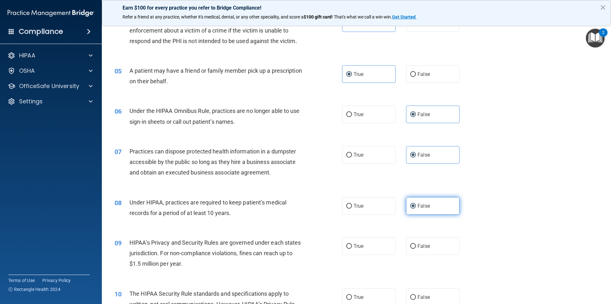
scroll to position [191, 0]
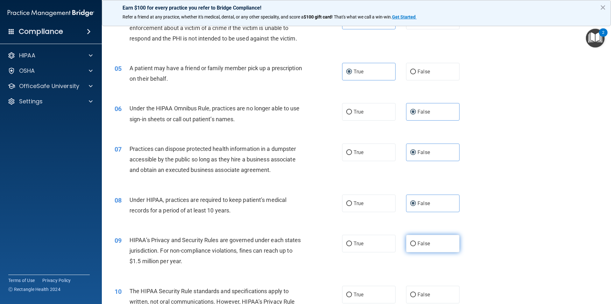
click at [426, 243] on span "False" at bounding box center [424, 243] width 12 height 6
click at [416, 243] on input "False" at bounding box center [414, 243] width 6 height 5
radio input "true"
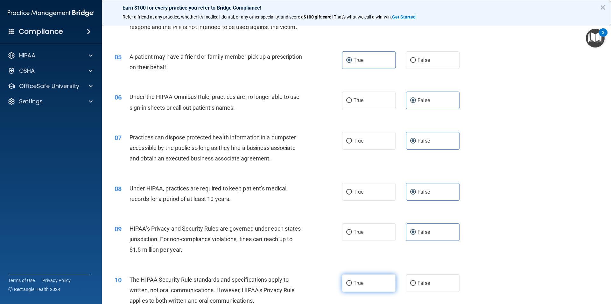
scroll to position [223, 0]
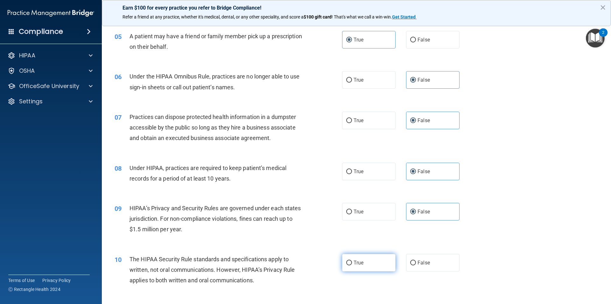
click at [363, 258] on label "True" at bounding box center [369, 263] width 54 height 18
click at [352, 260] on input "True" at bounding box center [350, 262] width 6 height 5
radio input "true"
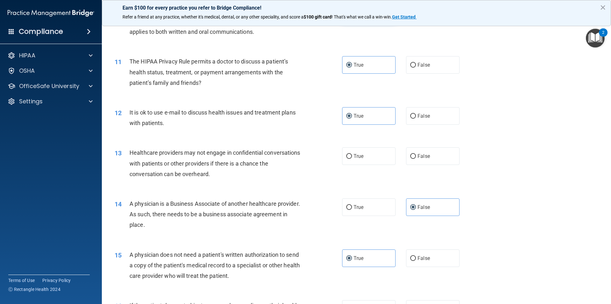
scroll to position [478, 0]
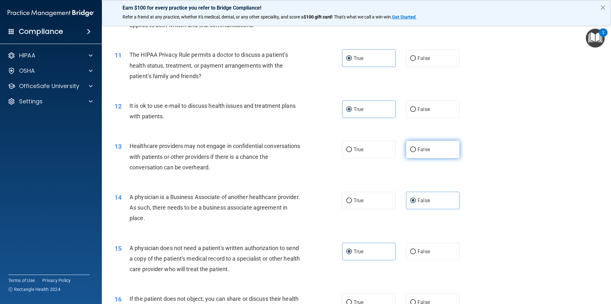
click at [430, 154] on label "False" at bounding box center [433, 149] width 54 height 18
click at [416, 152] on input "False" at bounding box center [414, 149] width 6 height 5
radio input "true"
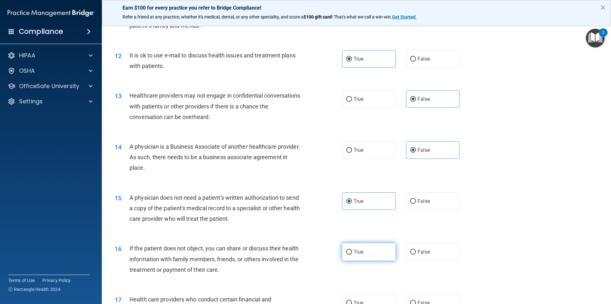
scroll to position [541, 0]
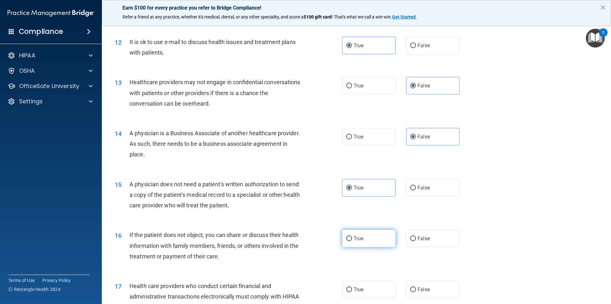
click at [381, 242] on label "True" at bounding box center [369, 238] width 54 height 18
click at [352, 241] on input "True" at bounding box center [350, 238] width 6 height 5
radio input "true"
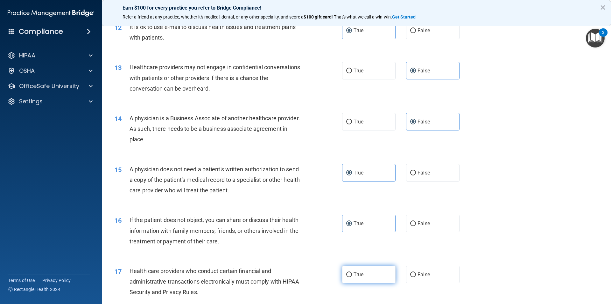
scroll to position [605, 0]
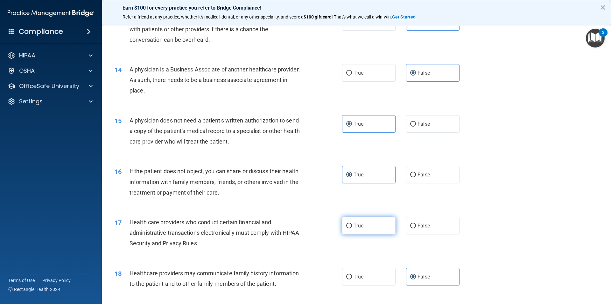
click at [373, 227] on label "True" at bounding box center [369, 226] width 54 height 18
click at [352, 227] on input "True" at bounding box center [350, 225] width 6 height 5
radio input "true"
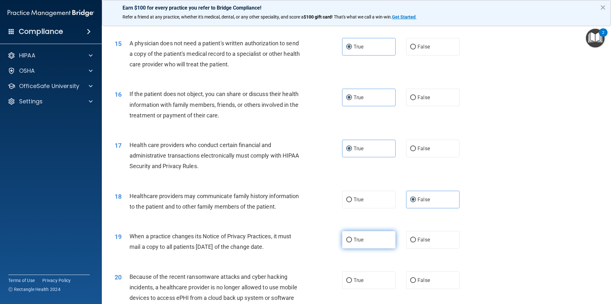
scroll to position [701, 0]
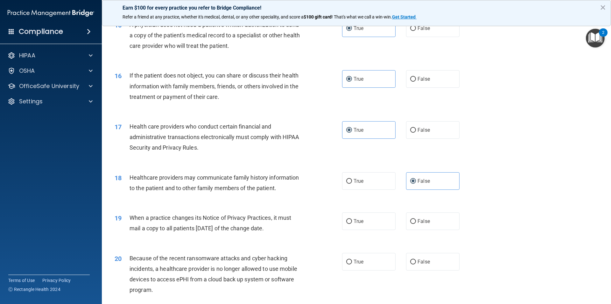
drag, startPoint x: 425, startPoint y: 226, endPoint x: 425, endPoint y: 230, distance: 3.6
click at [425, 226] on label "False" at bounding box center [433, 221] width 54 height 18
click at [416, 224] on input "False" at bounding box center [414, 221] width 6 height 5
radio input "true"
click at [420, 258] on span "False" at bounding box center [424, 261] width 12 height 6
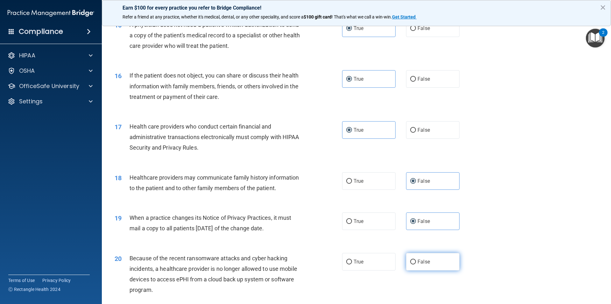
click at [416, 259] on input "False" at bounding box center [414, 261] width 6 height 5
radio input "true"
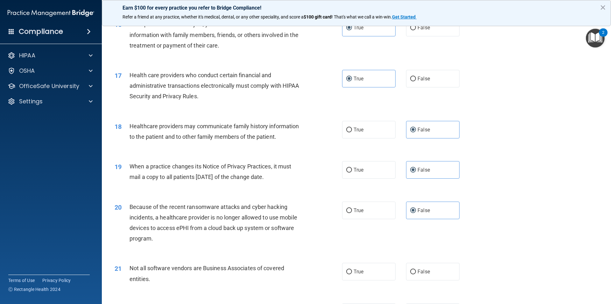
scroll to position [764, 0]
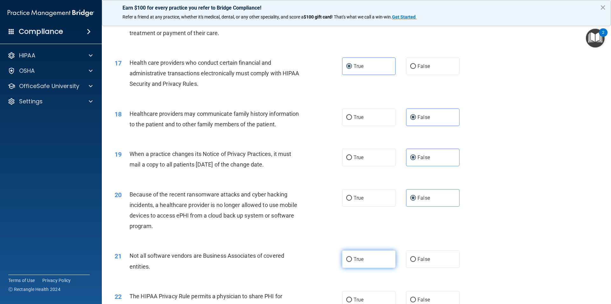
click at [359, 254] on label "True" at bounding box center [369, 259] width 54 height 18
click at [352, 257] on input "True" at bounding box center [350, 259] width 6 height 5
radio input "true"
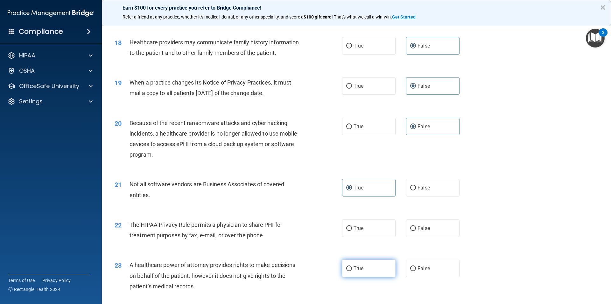
scroll to position [860, 0]
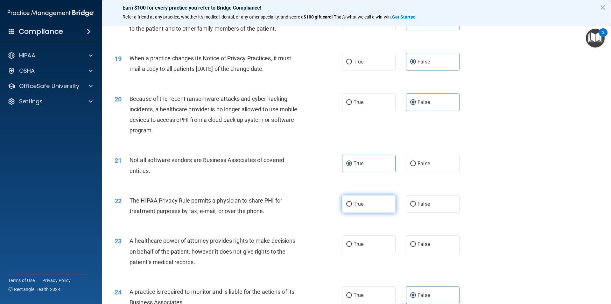
click at [371, 203] on label "True" at bounding box center [369, 204] width 54 height 18
click at [352, 203] on input "True" at bounding box center [350, 204] width 6 height 5
radio input "true"
click at [438, 247] on label "False" at bounding box center [433, 244] width 54 height 18
click at [416, 247] on input "False" at bounding box center [414, 244] width 6 height 5
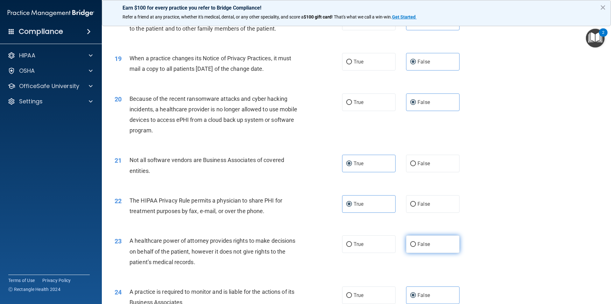
radio input "true"
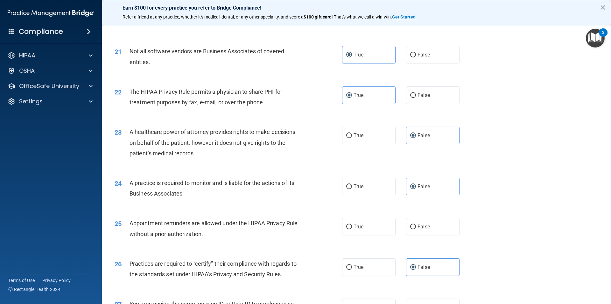
scroll to position [1019, 0]
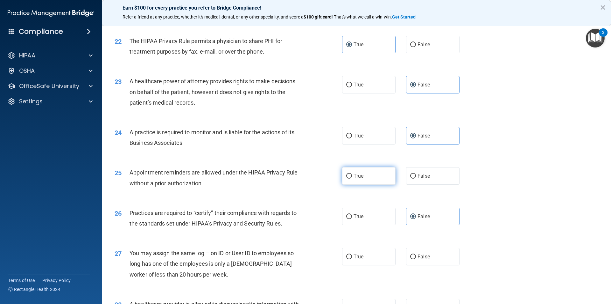
click at [361, 182] on label "True" at bounding box center [369, 176] width 54 height 18
click at [352, 178] on input "True" at bounding box center [350, 176] width 6 height 5
radio input "true"
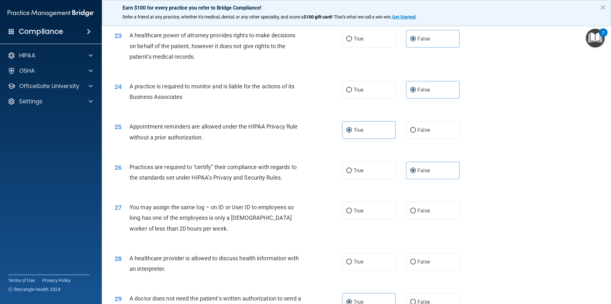
scroll to position [1083, 0]
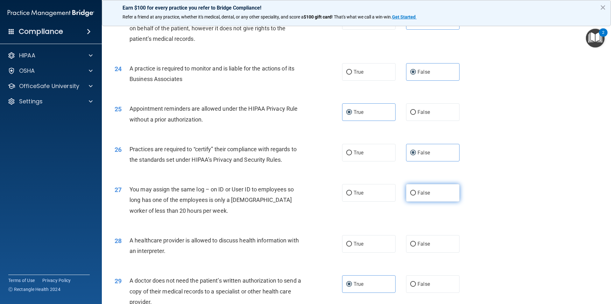
click at [415, 199] on label "False" at bounding box center [433, 193] width 54 height 18
click at [415, 195] on input "False" at bounding box center [414, 192] width 6 height 5
radio input "true"
click at [376, 247] on label "True" at bounding box center [369, 244] width 54 height 18
click at [352, 246] on input "True" at bounding box center [350, 243] width 6 height 5
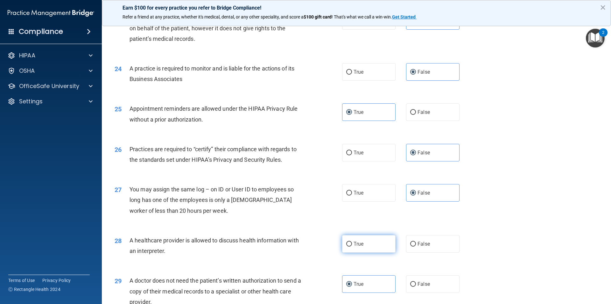
radio input "true"
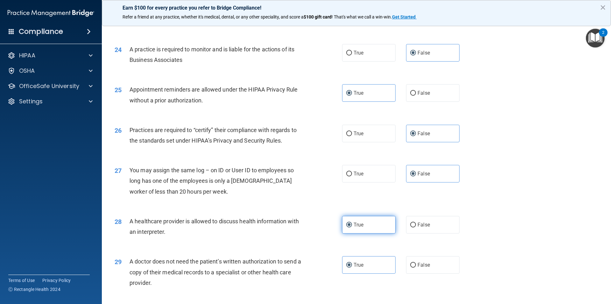
scroll to position [1179, 0]
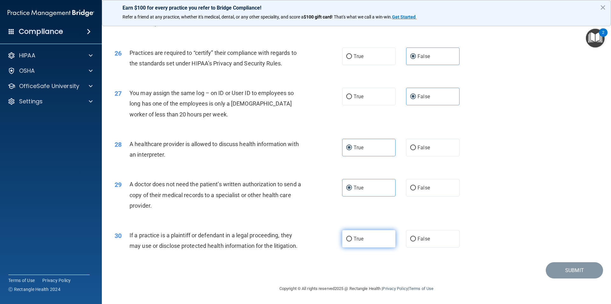
click at [386, 242] on label "True" at bounding box center [369, 239] width 54 height 18
click at [352, 241] on input "True" at bounding box center [350, 238] width 6 height 5
radio input "true"
click at [576, 265] on button "Submit" at bounding box center [574, 270] width 57 height 16
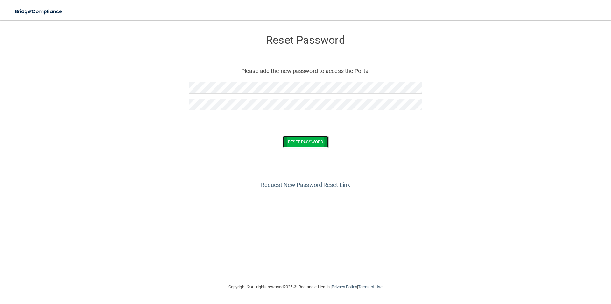
click at [315, 141] on button "Reset Password" at bounding box center [306, 142] width 46 height 12
